Goal: Task Accomplishment & Management: Manage account settings

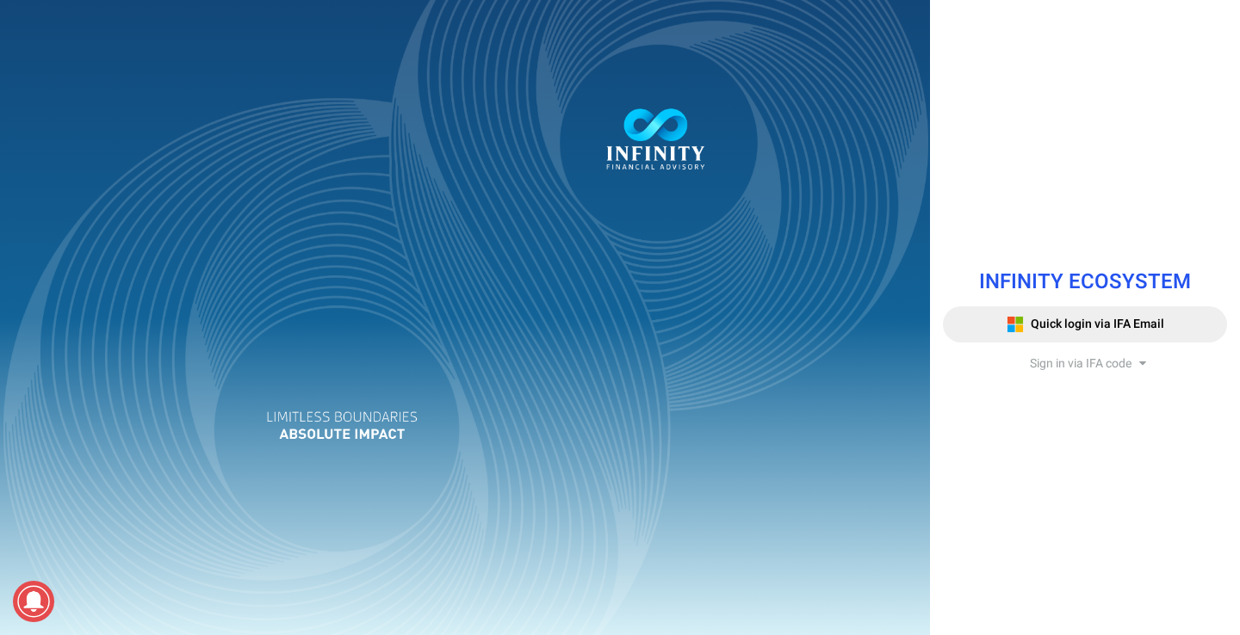
click at [993, 499] on div "INFINITY ECOSYSTEM Quick login via IFA Email Sign in via IFA code Infinity Fina…" at bounding box center [1085, 317] width 310 height 635
click at [1059, 365] on span "Sign in via IFA code" at bounding box center [1081, 364] width 102 height 18
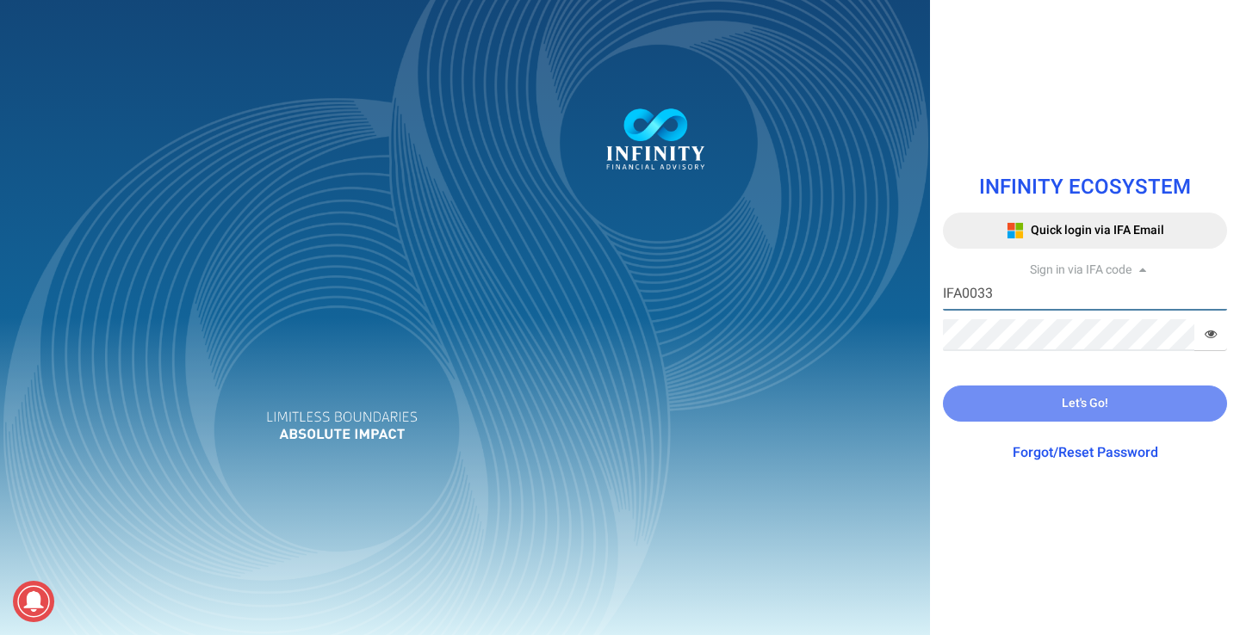
type input "IFA0033"
click at [982, 544] on div "INFINITY ECOSYSTEM Quick login via IFA Email Sign in via IFA code IFA0033 IFA C…" at bounding box center [1085, 317] width 310 height 635
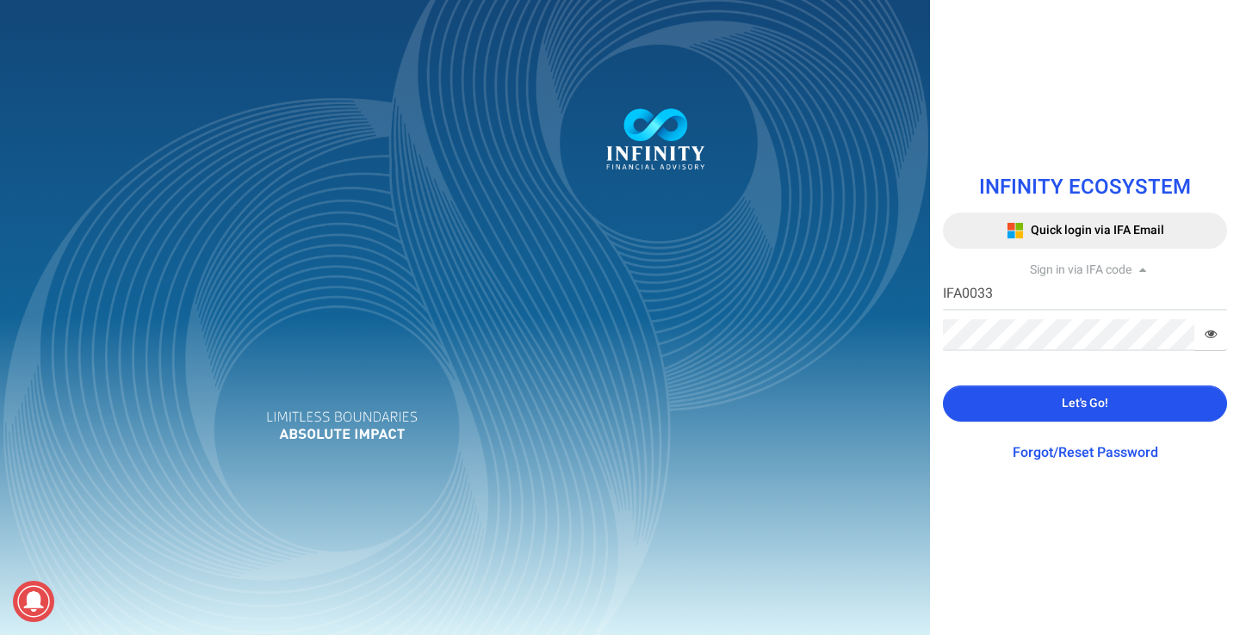
click at [1049, 393] on button "Let's Go!" at bounding box center [1085, 404] width 284 height 36
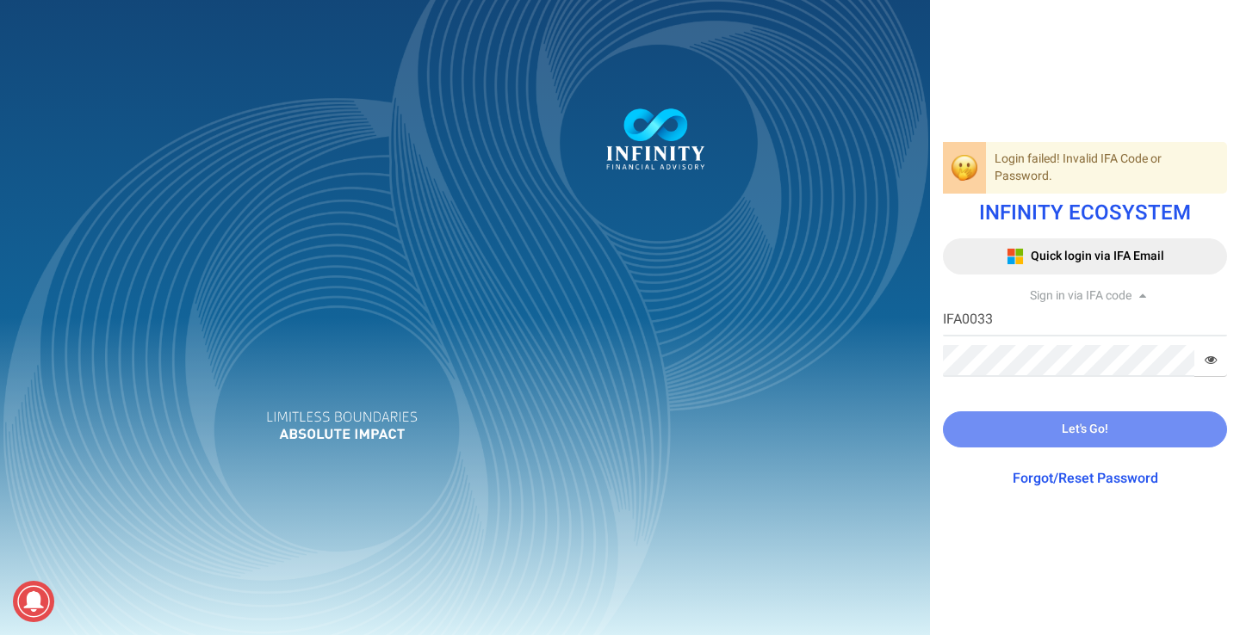
click at [1040, 482] on link "Forgot/Reset Password" at bounding box center [1086, 478] width 146 height 21
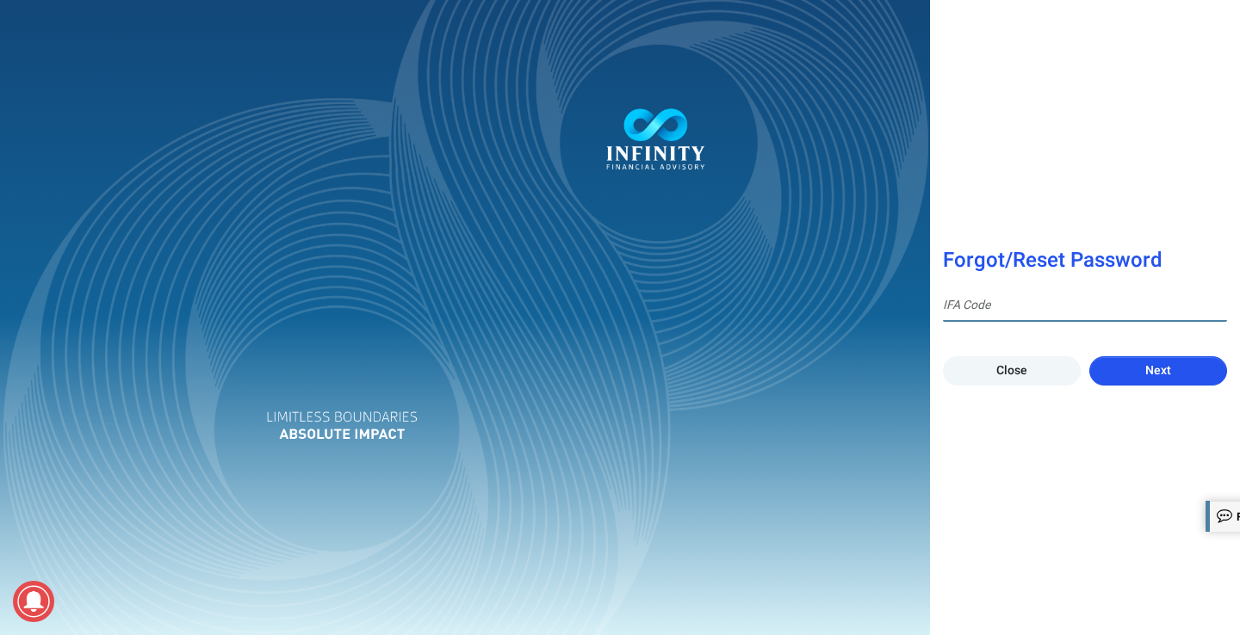
click at [1020, 306] on input at bounding box center [1085, 306] width 284 height 32
type input "IFA0033"
click at [1142, 368] on button "Next" at bounding box center [1158, 370] width 138 height 29
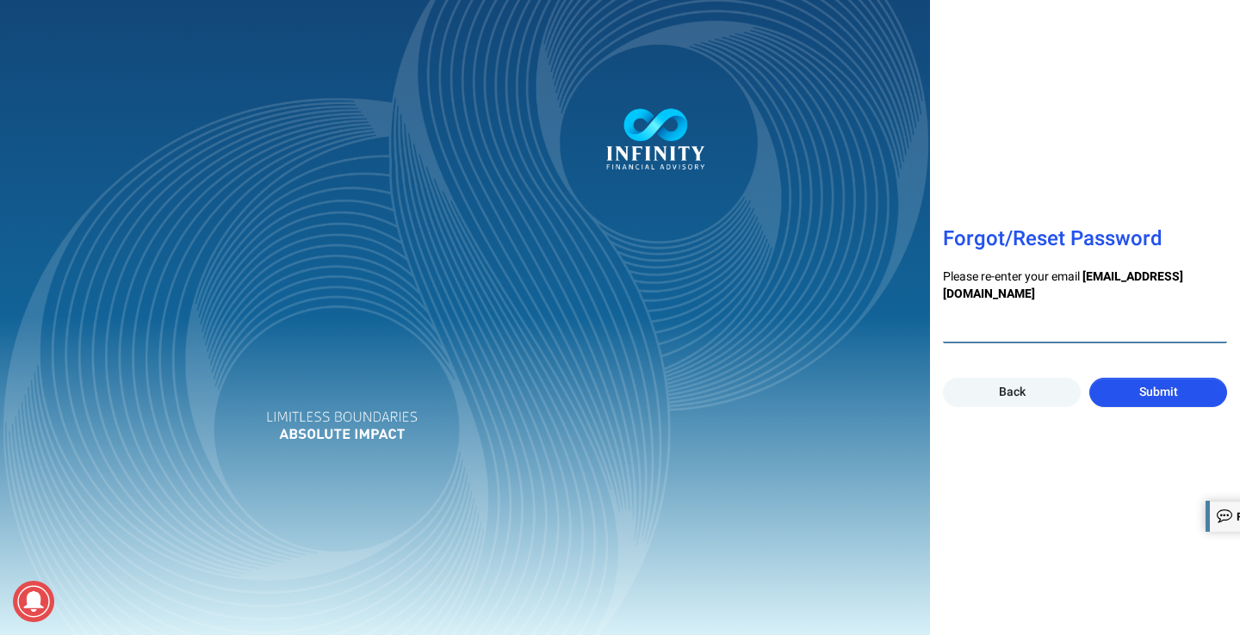
click at [1025, 325] on input "email" at bounding box center [1085, 328] width 284 height 32
type input "[PERSON_NAME][EMAIL_ADDRESS][DOMAIN_NAME]"
click at [1048, 492] on div "Forgot/Reset Password Please re-enter your email [EMAIL_ADDRESS][DOMAIN_NAME] […" at bounding box center [1085, 317] width 310 height 635
click at [1156, 386] on span "Submit" at bounding box center [1158, 392] width 39 height 18
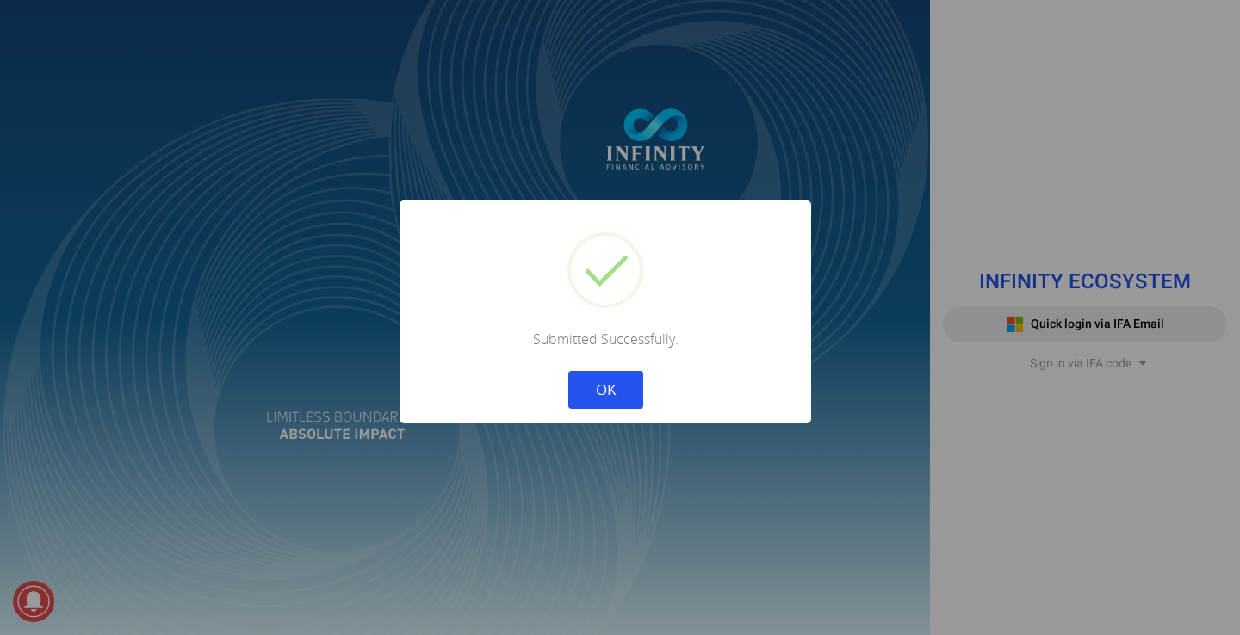
click at [610, 393] on button "OK" at bounding box center [605, 390] width 75 height 38
